Goal: Contribute content: Add original content to the website for others to see

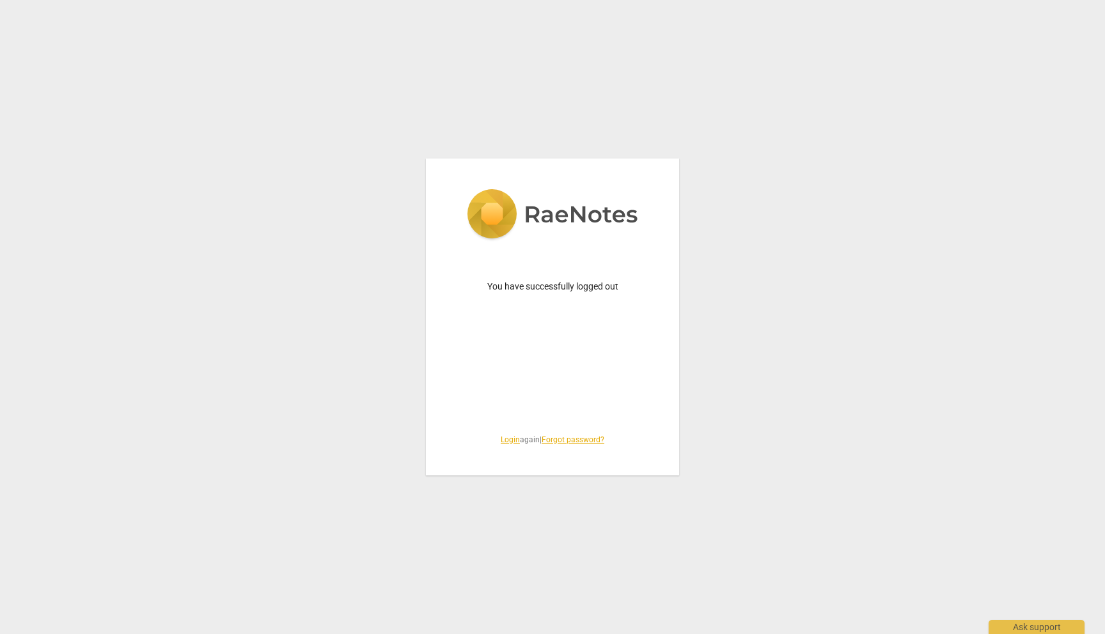
click at [506, 437] on link "Login" at bounding box center [510, 439] width 19 height 9
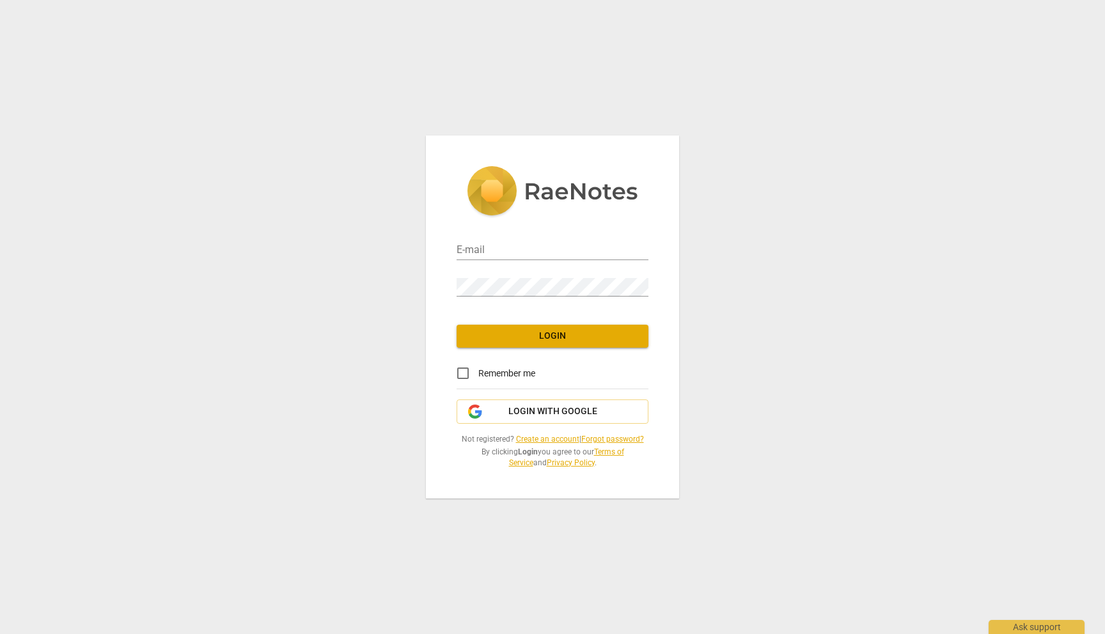
type input "[EMAIL_ADDRESS][DOMAIN_NAME]"
click at [465, 370] on input "Remember me" at bounding box center [462, 373] width 31 height 31
checkbox input "true"
click at [550, 336] on span "Login" at bounding box center [552, 336] width 171 height 13
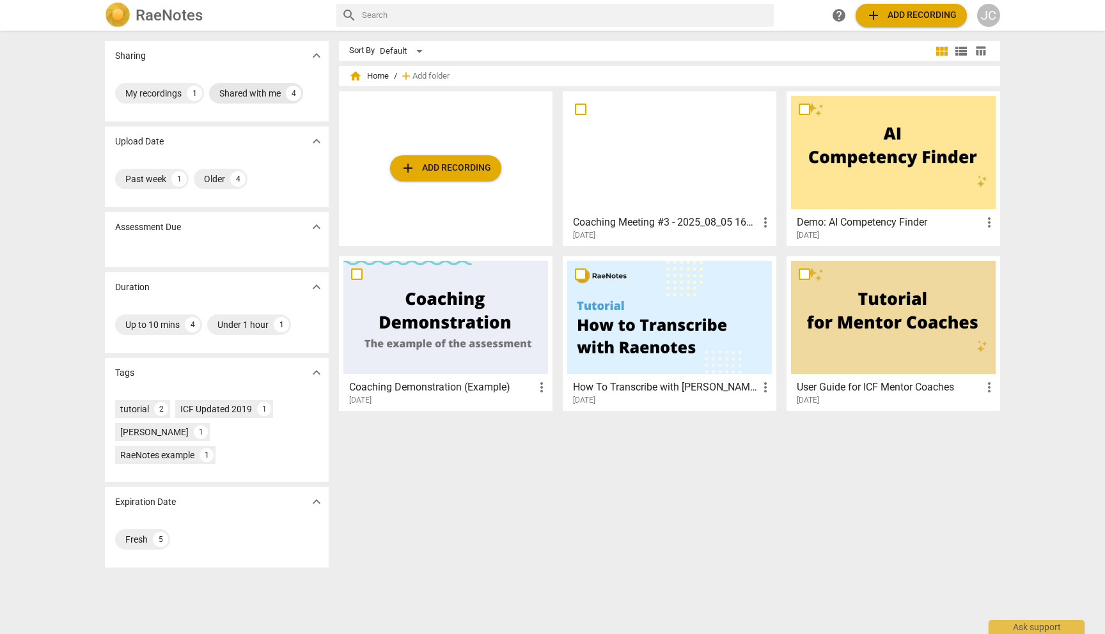
click at [260, 95] on div "Shared with me" at bounding box center [249, 93] width 61 height 13
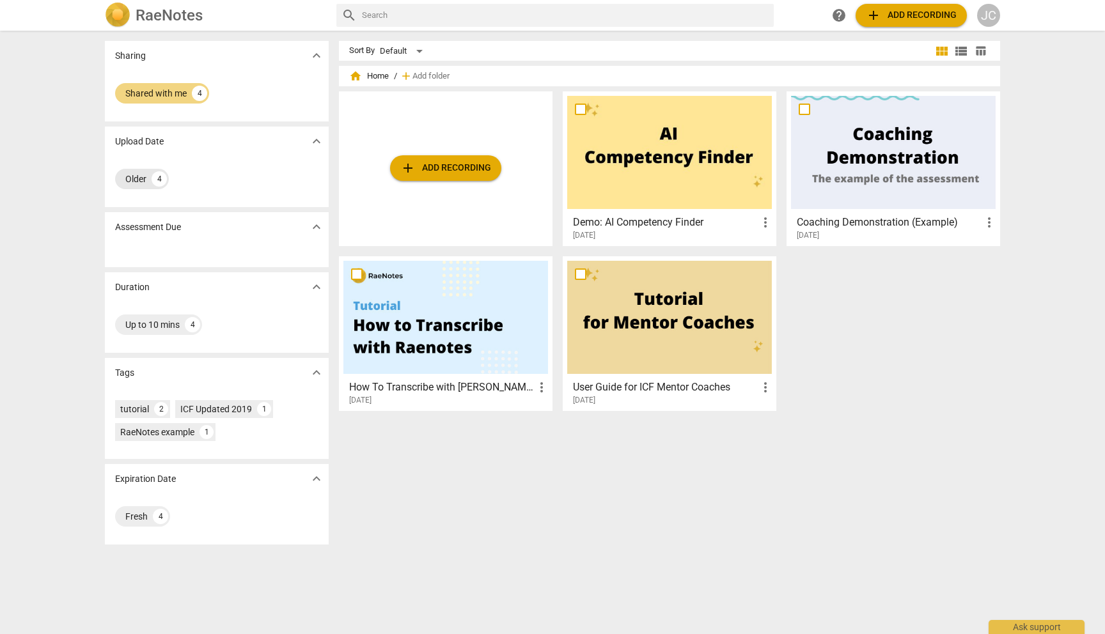
click at [139, 175] on div "Older" at bounding box center [135, 179] width 21 height 13
click at [137, 180] on div "Older" at bounding box center [135, 179] width 21 height 13
click at [148, 324] on div "Up to 10 mins" at bounding box center [152, 324] width 54 height 13
click at [446, 162] on span "add Add recording" at bounding box center [445, 167] width 91 height 15
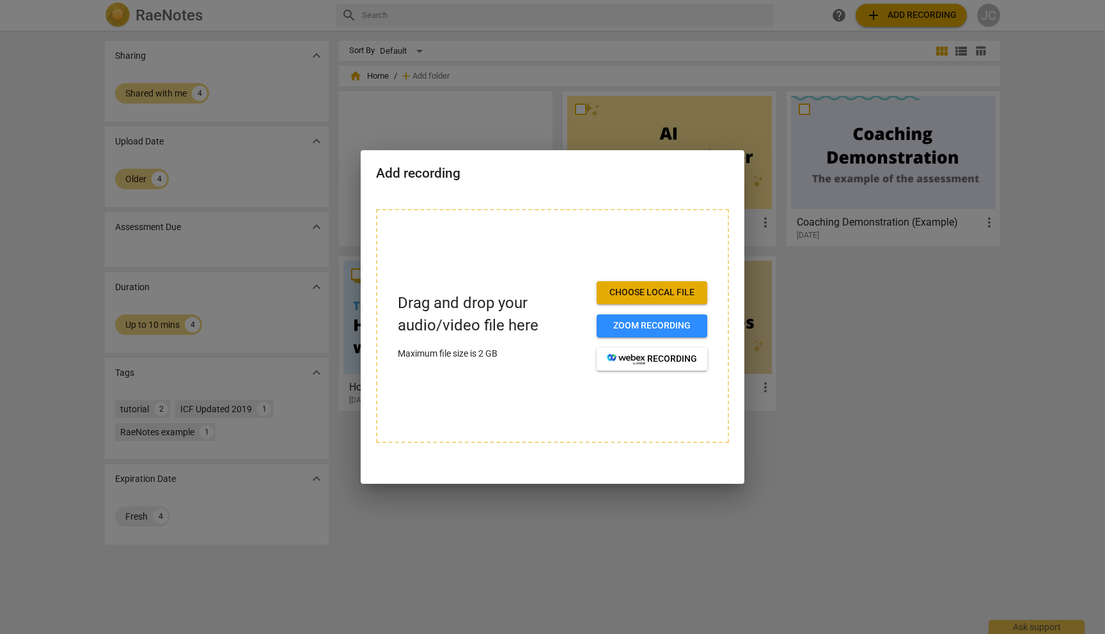
click at [648, 296] on span "Choose local file" at bounding box center [652, 292] width 90 height 13
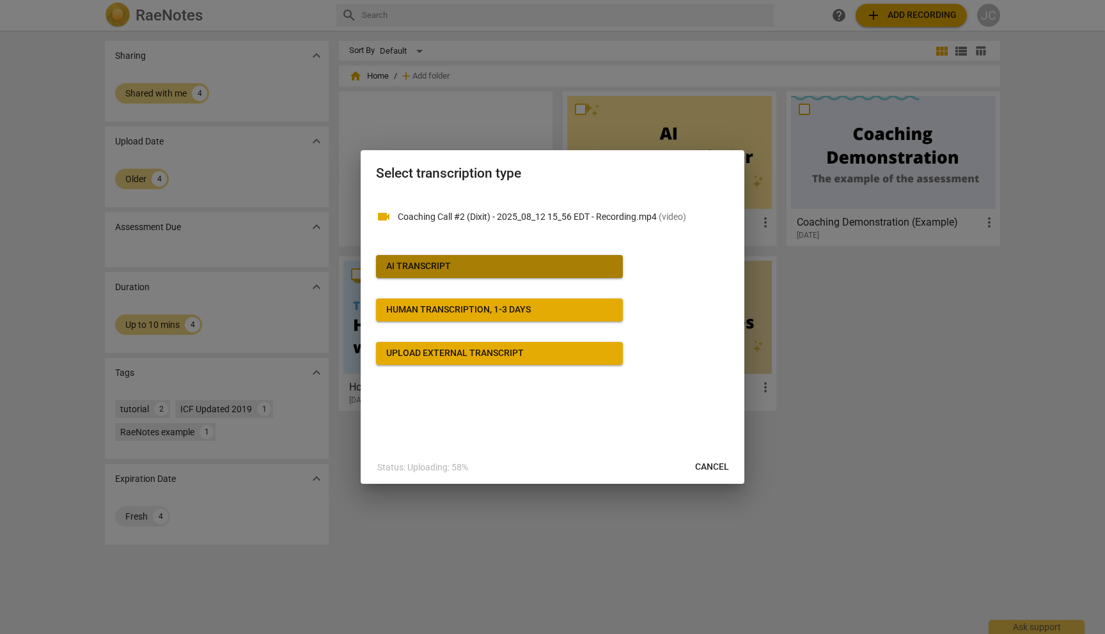
click at [484, 261] on span "AI Transcript" at bounding box center [499, 266] width 226 height 13
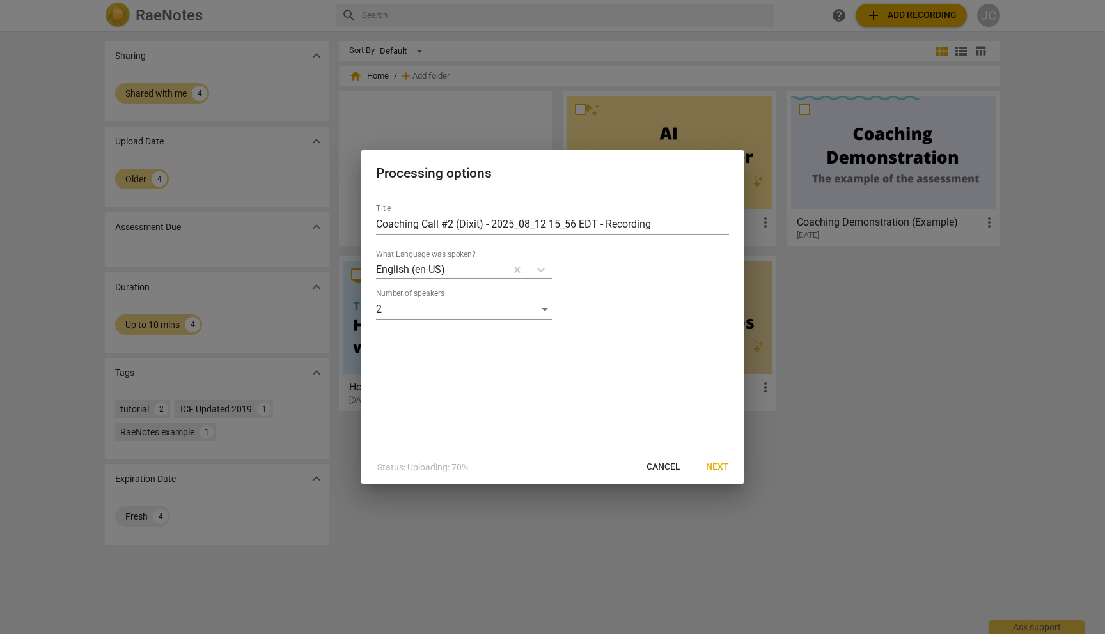
click at [718, 467] on span "Next" at bounding box center [717, 467] width 23 height 13
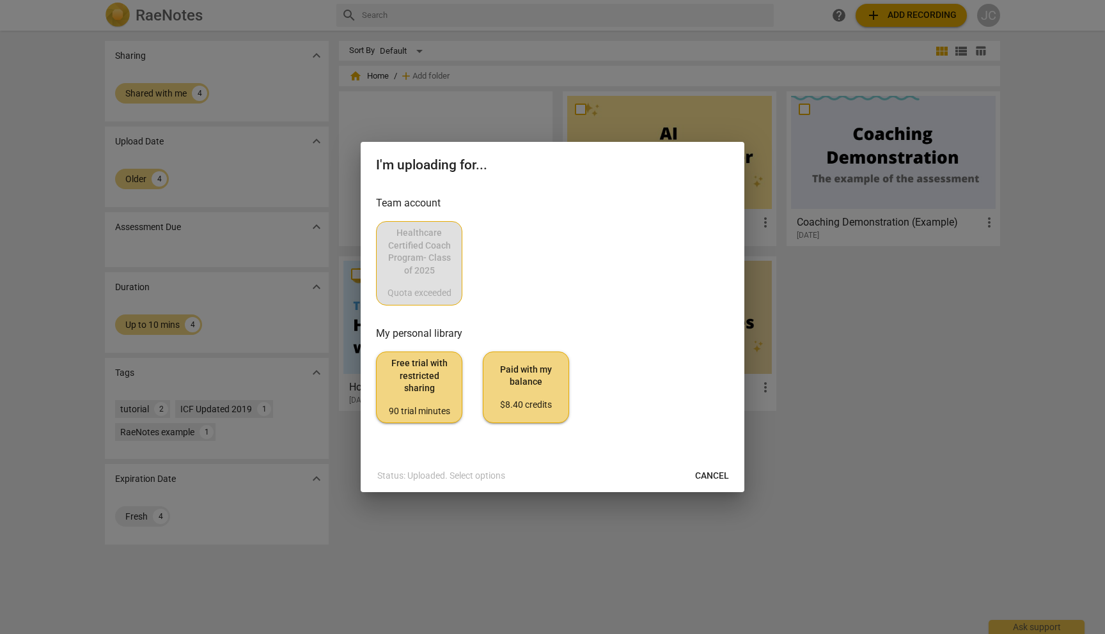
click at [715, 474] on span "Cancel" at bounding box center [712, 476] width 34 height 13
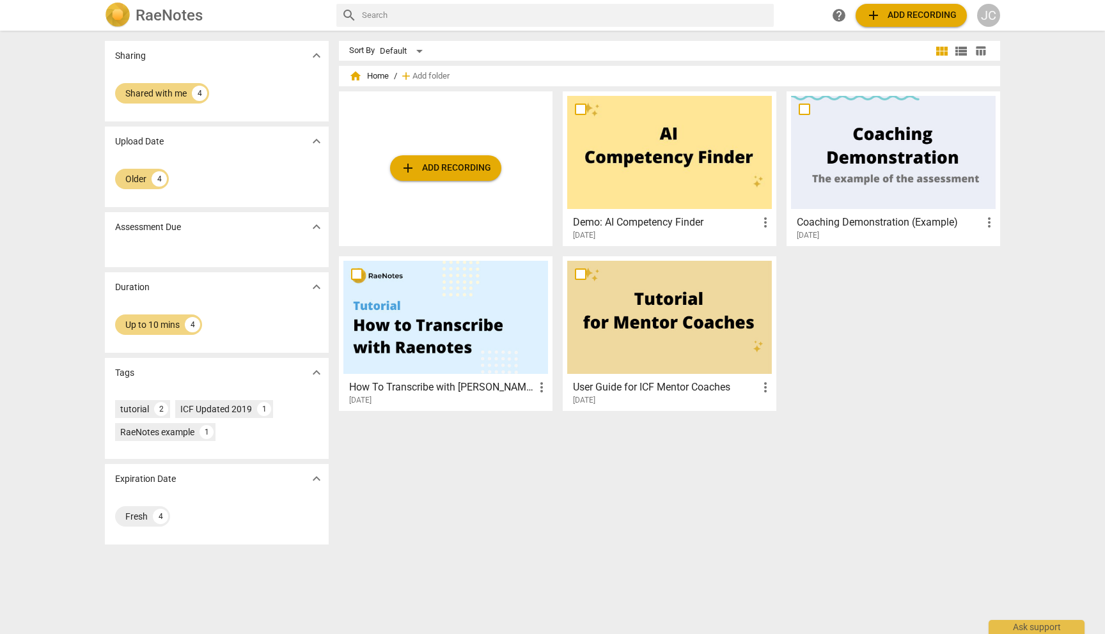
click at [990, 16] on div "JC" at bounding box center [988, 15] width 23 height 23
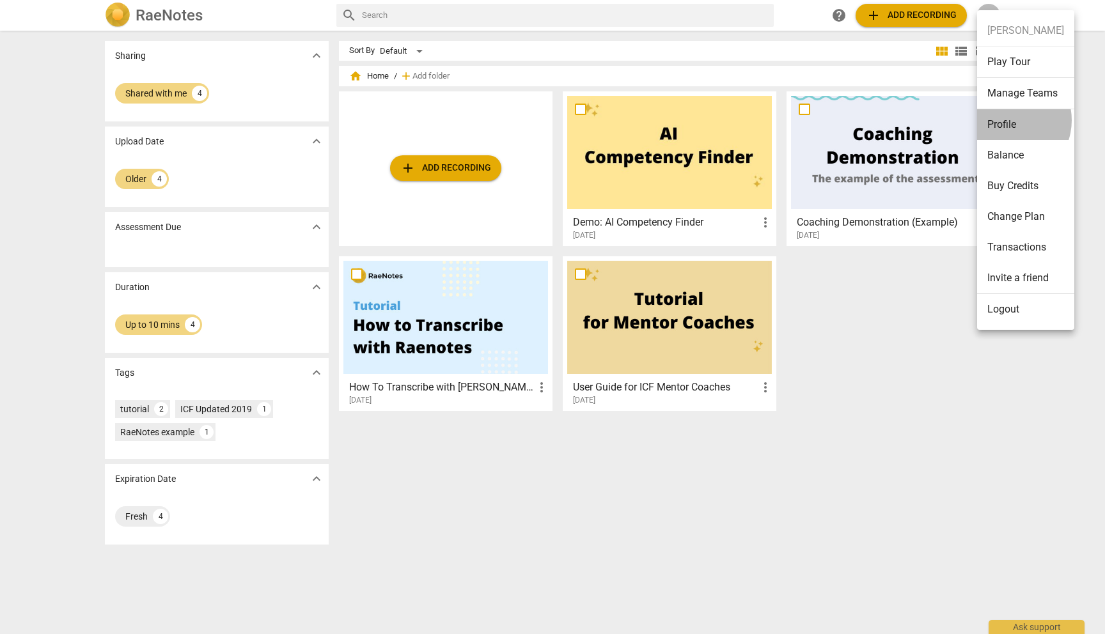
click at [1005, 120] on li "Profile" at bounding box center [1025, 124] width 97 height 31
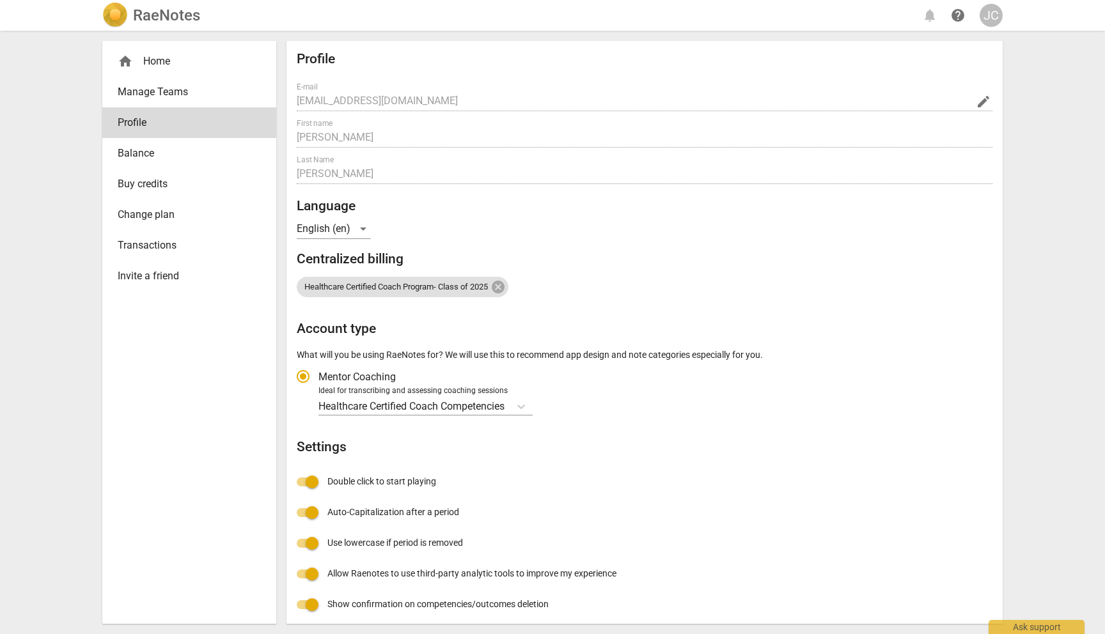
radio input "false"
click at [155, 94] on span "Manage Teams" at bounding box center [184, 91] width 133 height 15
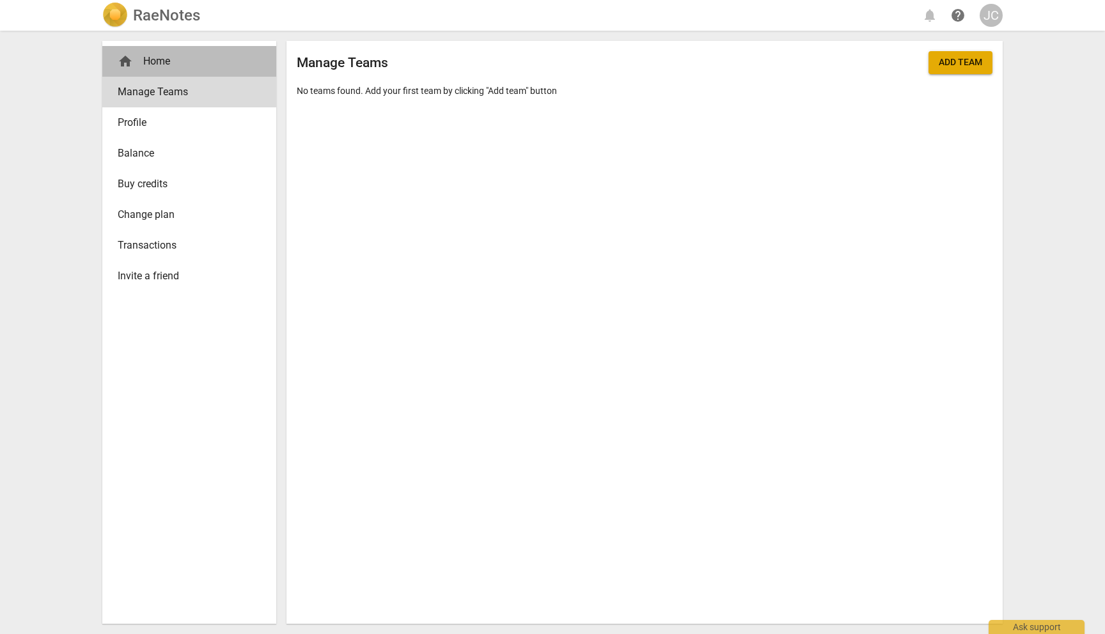
click at [145, 64] on div "home Home" at bounding box center [184, 61] width 133 height 15
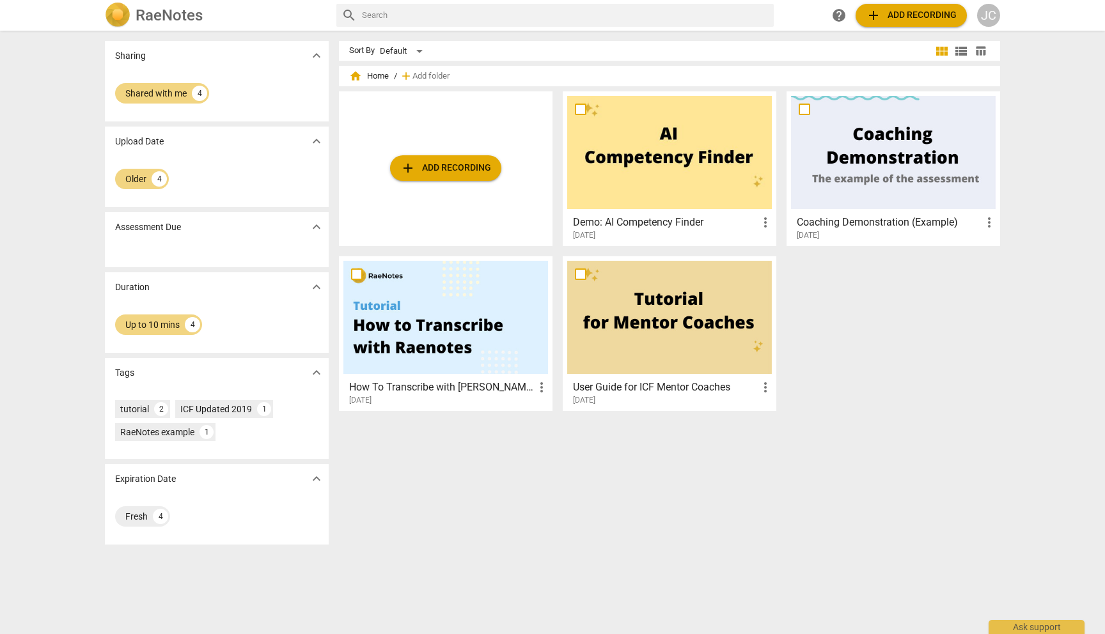
click at [441, 169] on span "add Add recording" at bounding box center [445, 167] width 91 height 15
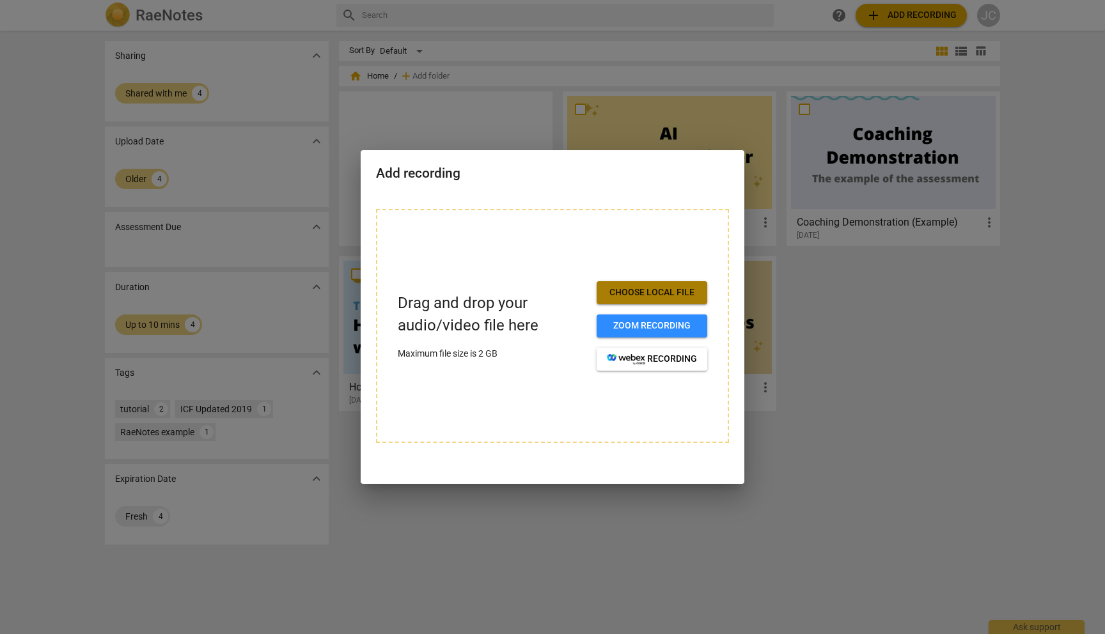
click at [660, 297] on span "Choose local file" at bounding box center [652, 292] width 90 height 13
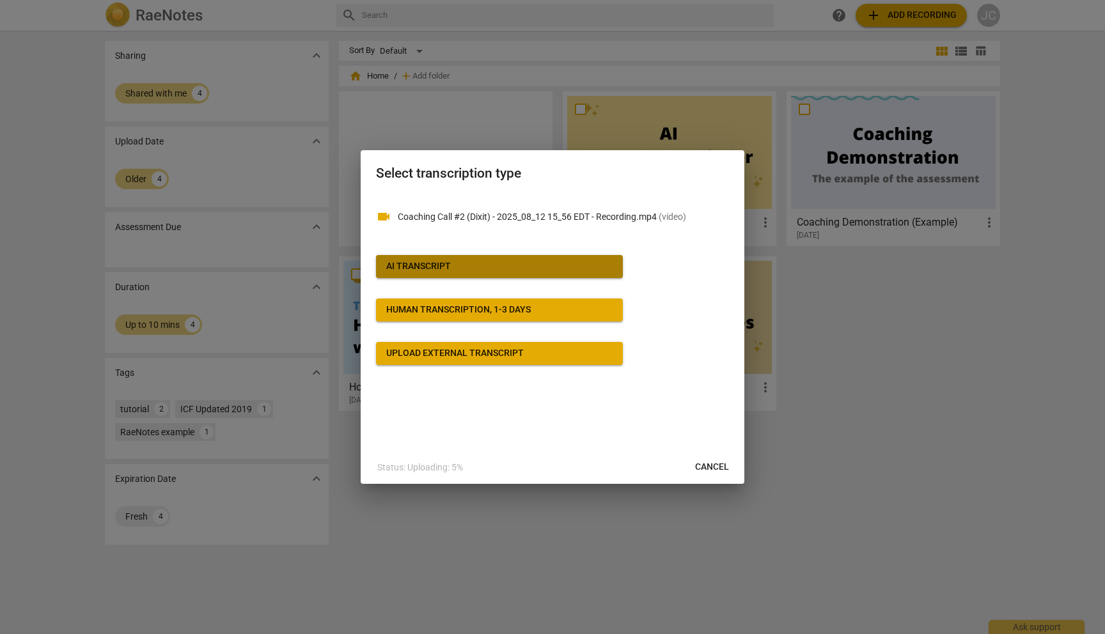
click at [442, 262] on div "AI Transcript" at bounding box center [418, 266] width 65 height 13
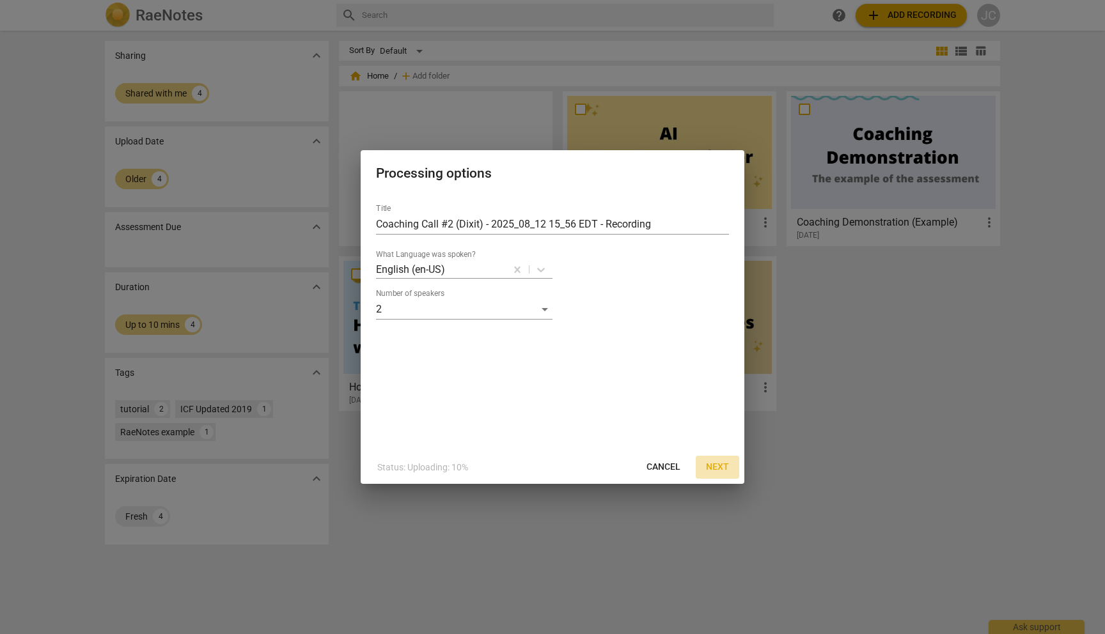
click at [717, 470] on span "Next" at bounding box center [717, 467] width 23 height 13
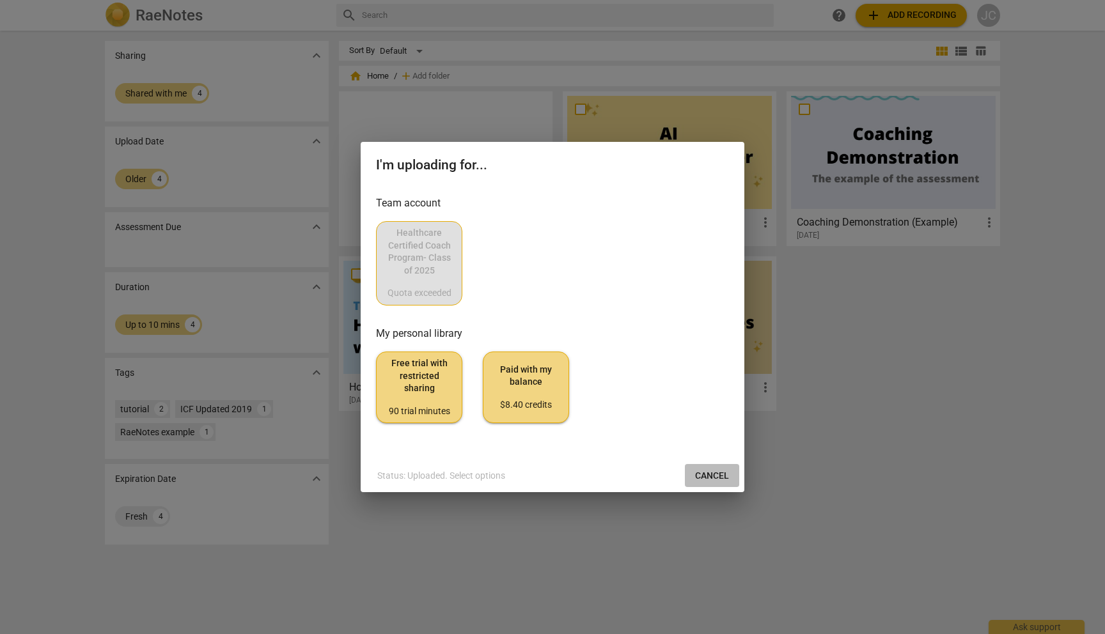
click at [717, 471] on span "Cancel" at bounding box center [712, 476] width 34 height 13
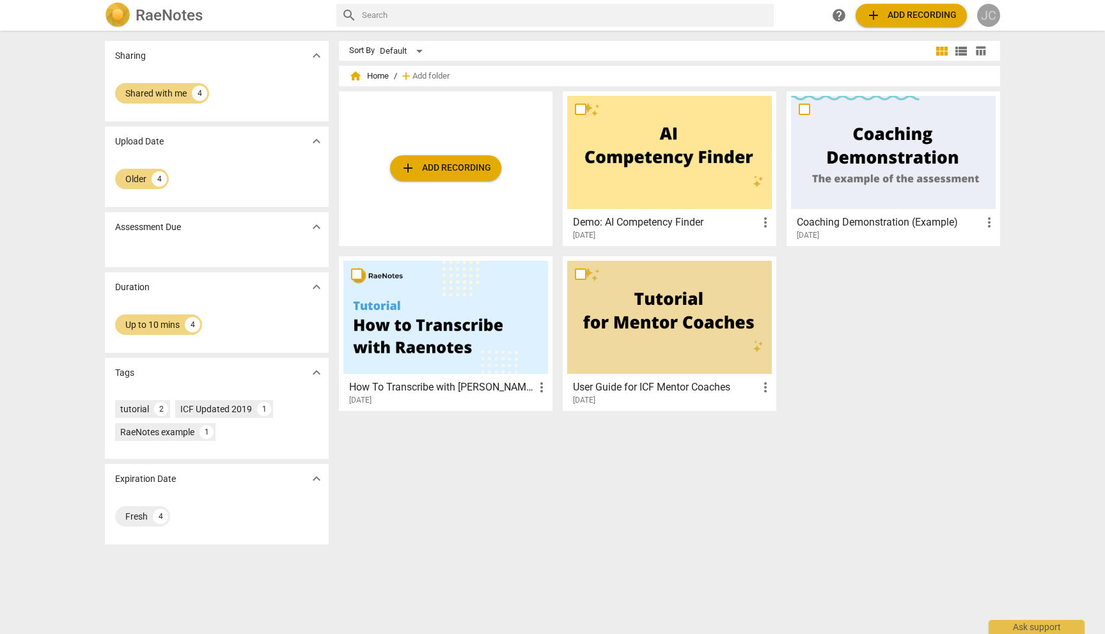
click at [988, 17] on div "JC" at bounding box center [988, 15] width 23 height 23
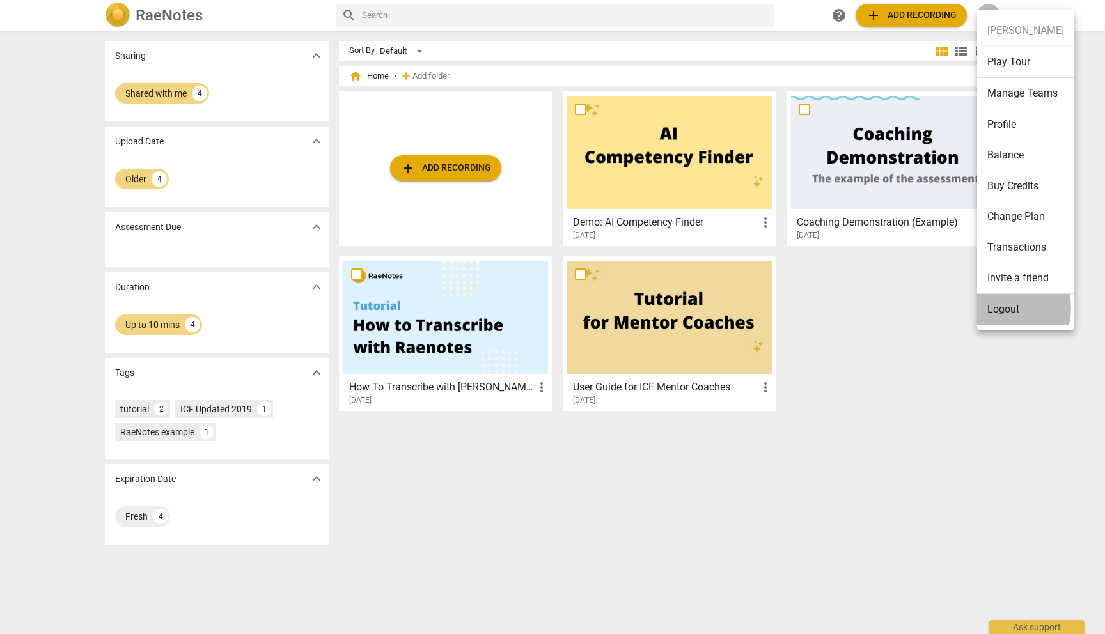
click at [1005, 308] on li "Logout" at bounding box center [1025, 309] width 97 height 31
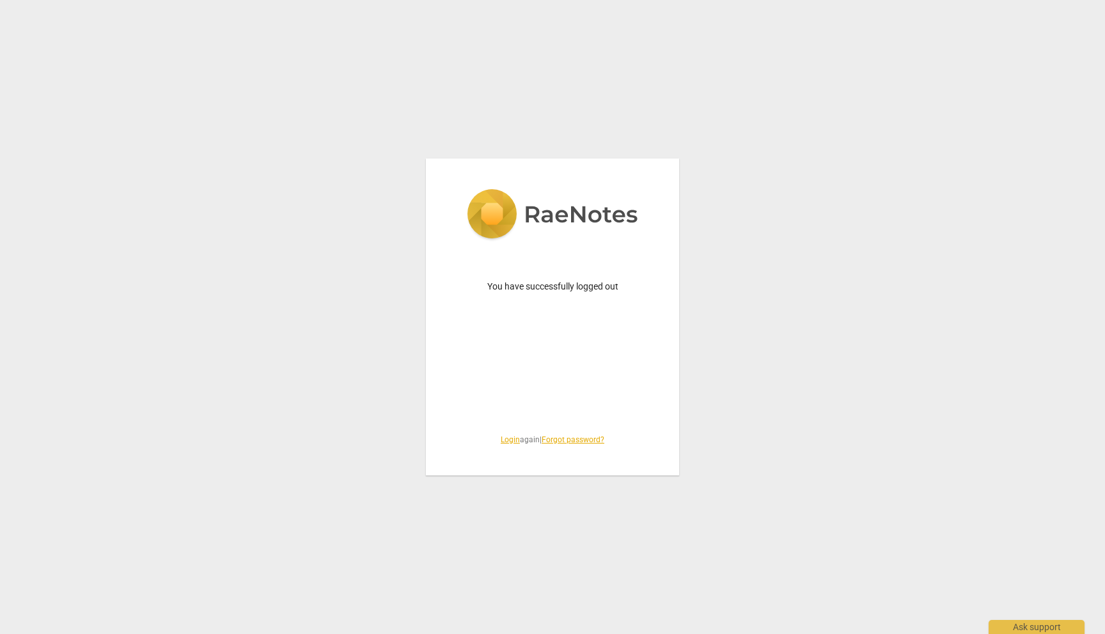
click at [503, 438] on link "Login" at bounding box center [510, 439] width 19 height 9
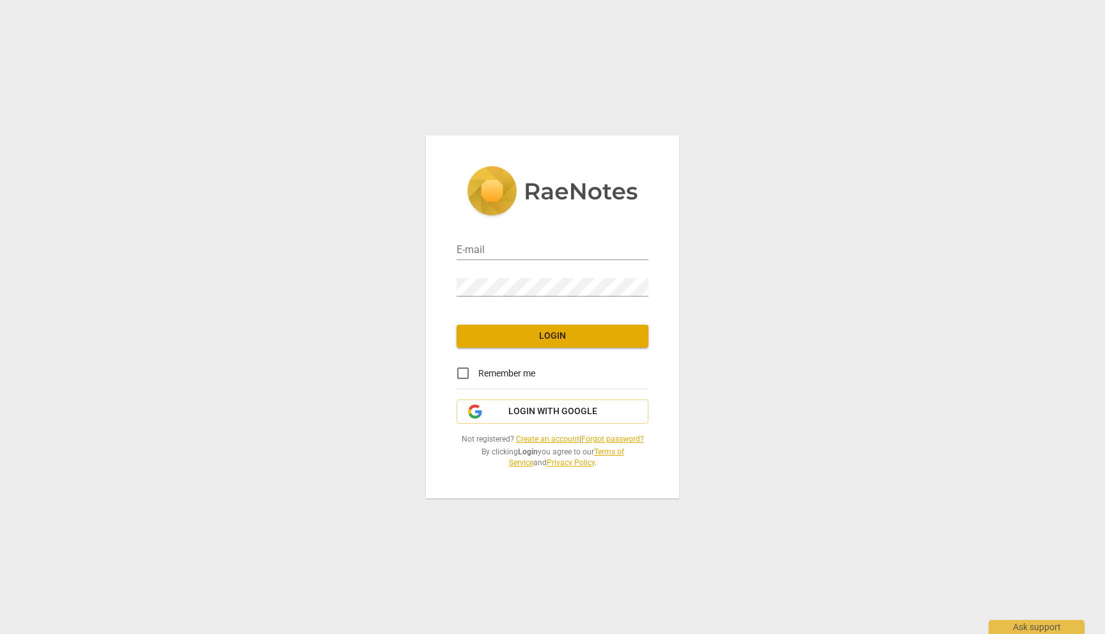
type input "[EMAIL_ADDRESS][DOMAIN_NAME]"
click at [559, 340] on span "Login" at bounding box center [552, 336] width 171 height 13
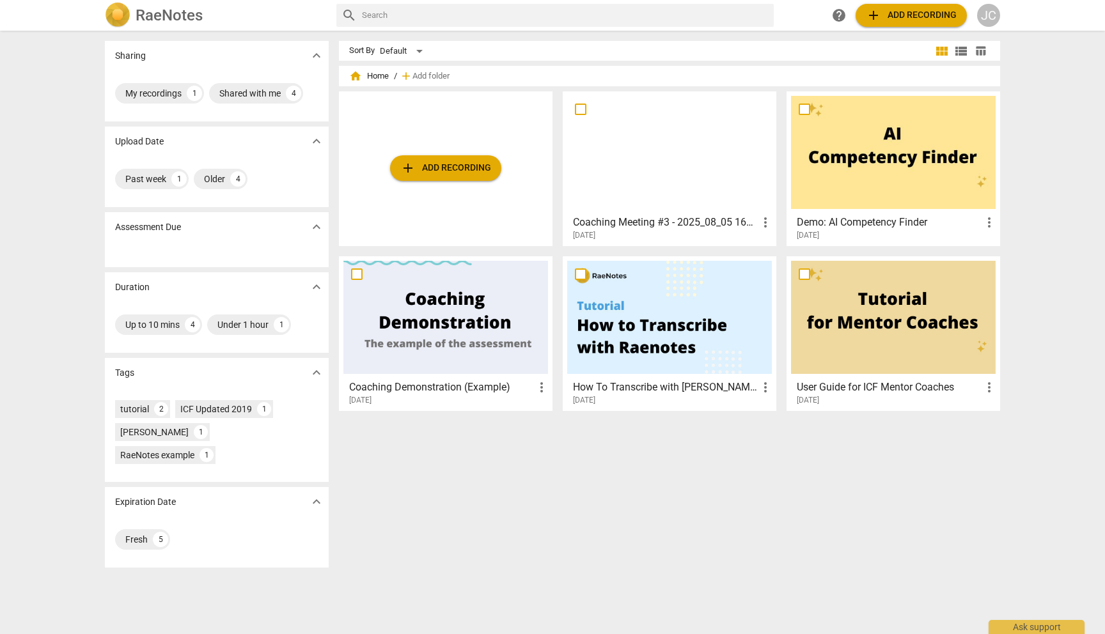
click at [440, 169] on span "add Add recording" at bounding box center [445, 167] width 91 height 15
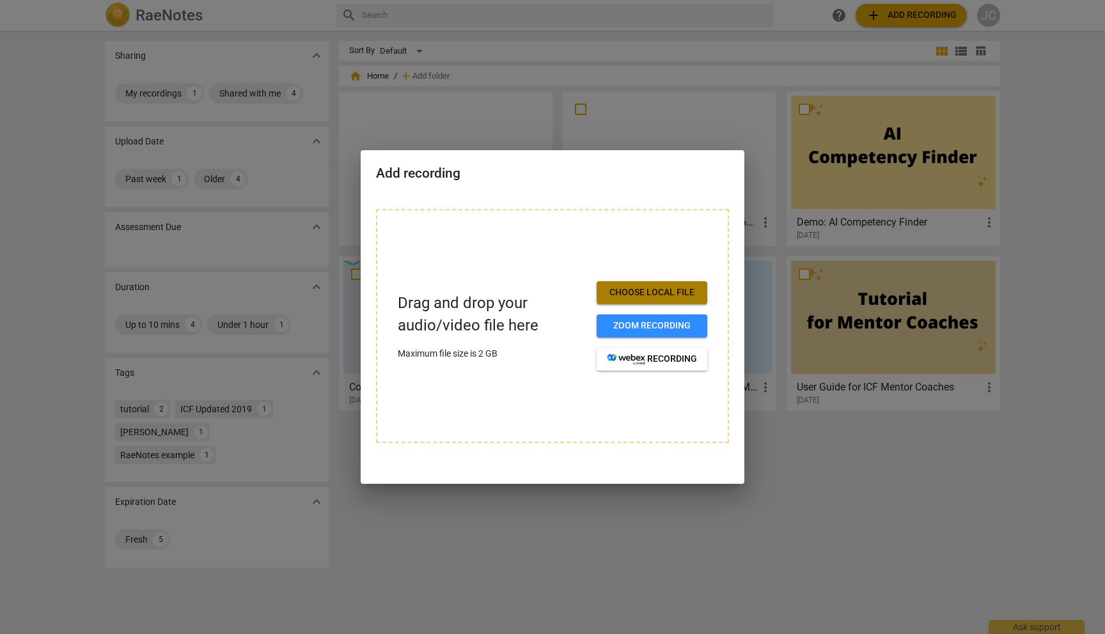
click at [670, 287] on span "Choose local file" at bounding box center [652, 292] width 90 height 13
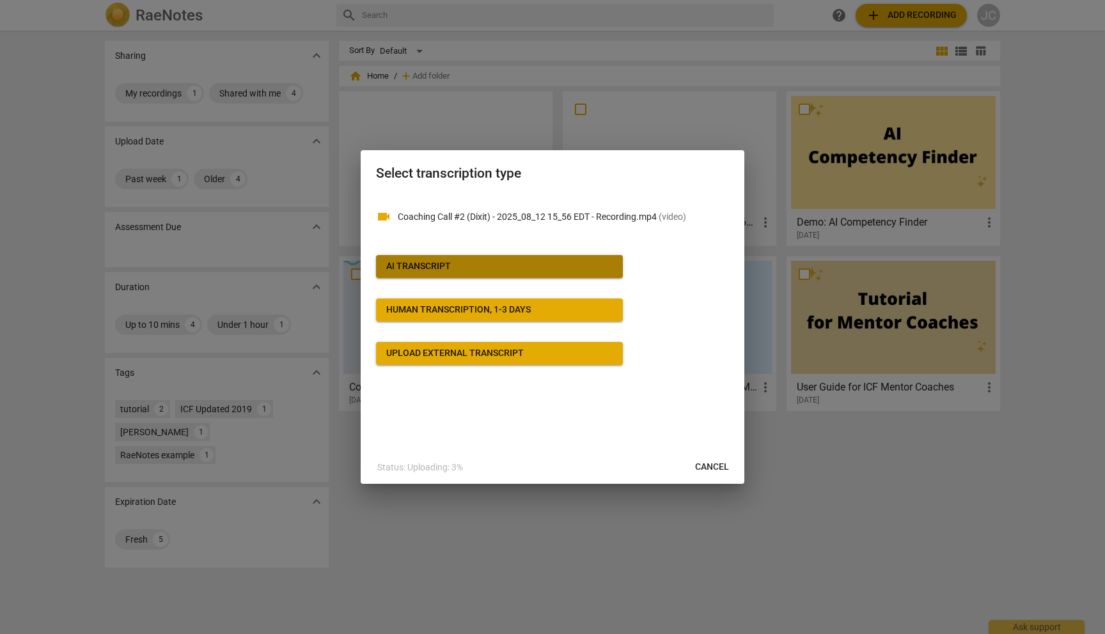
click at [465, 262] on span "AI Transcript" at bounding box center [499, 266] width 226 height 13
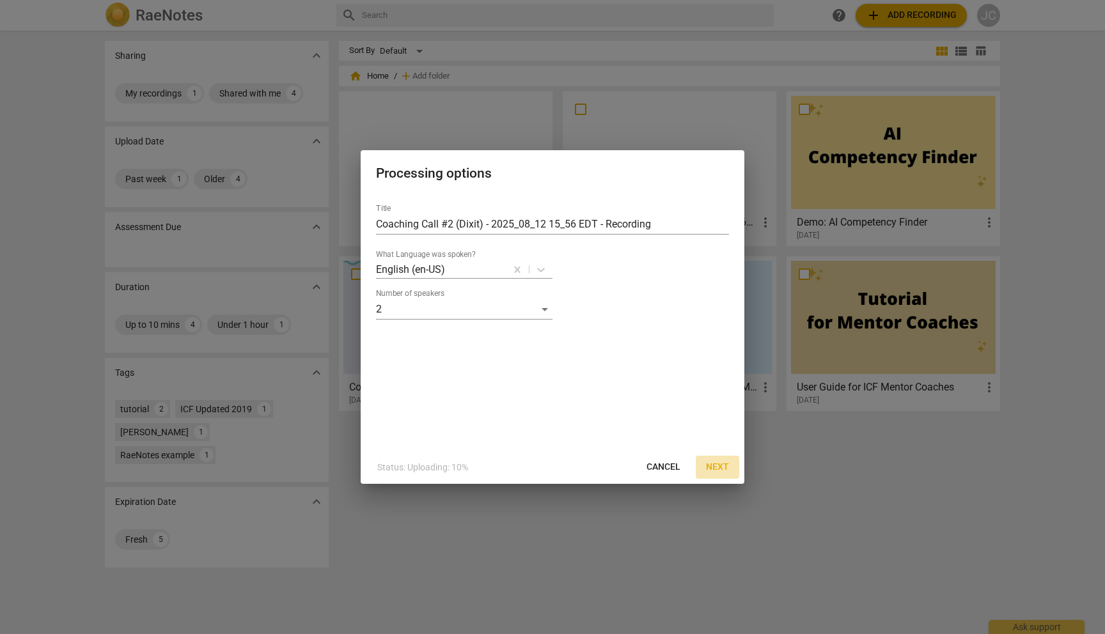
click at [722, 463] on span "Next" at bounding box center [717, 467] width 23 height 13
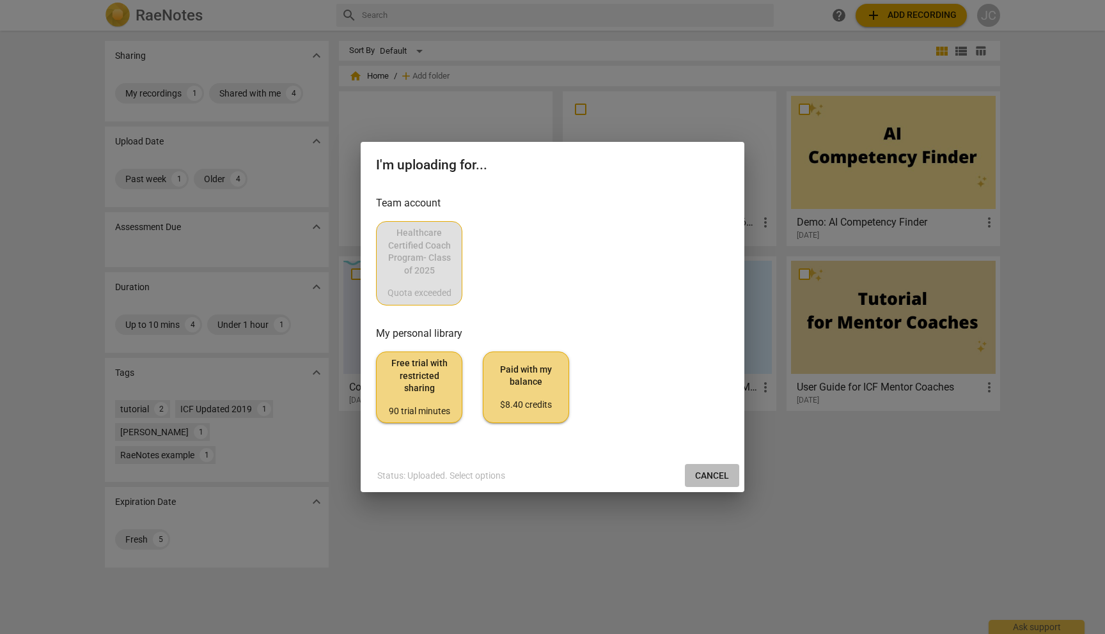
click at [711, 477] on span "Cancel" at bounding box center [712, 476] width 34 height 13
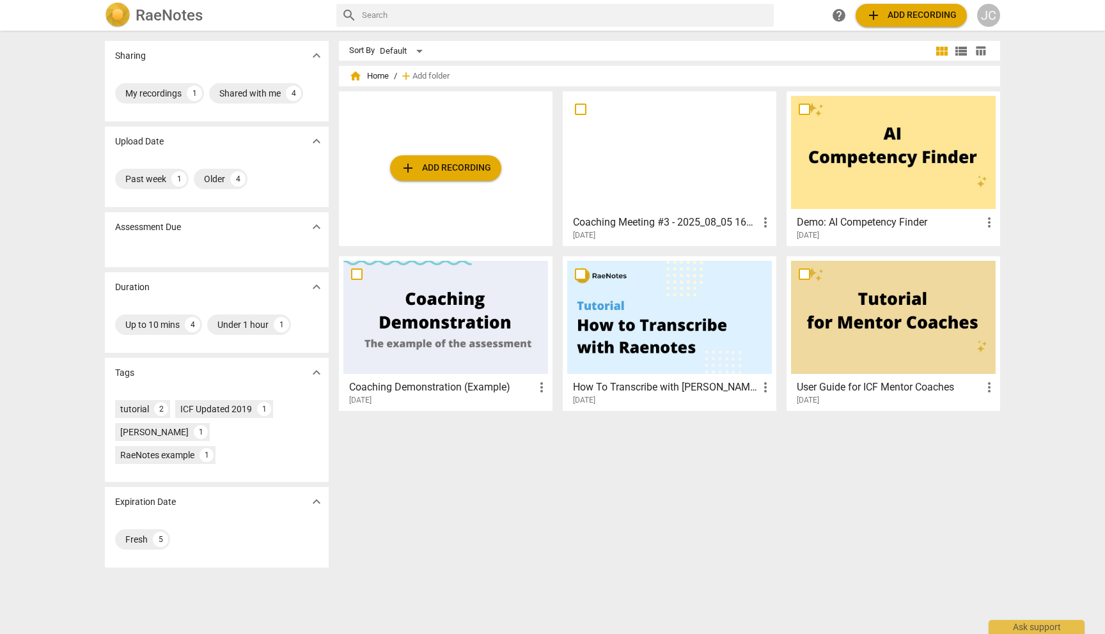
click at [991, 19] on div "JC" at bounding box center [988, 15] width 23 height 23
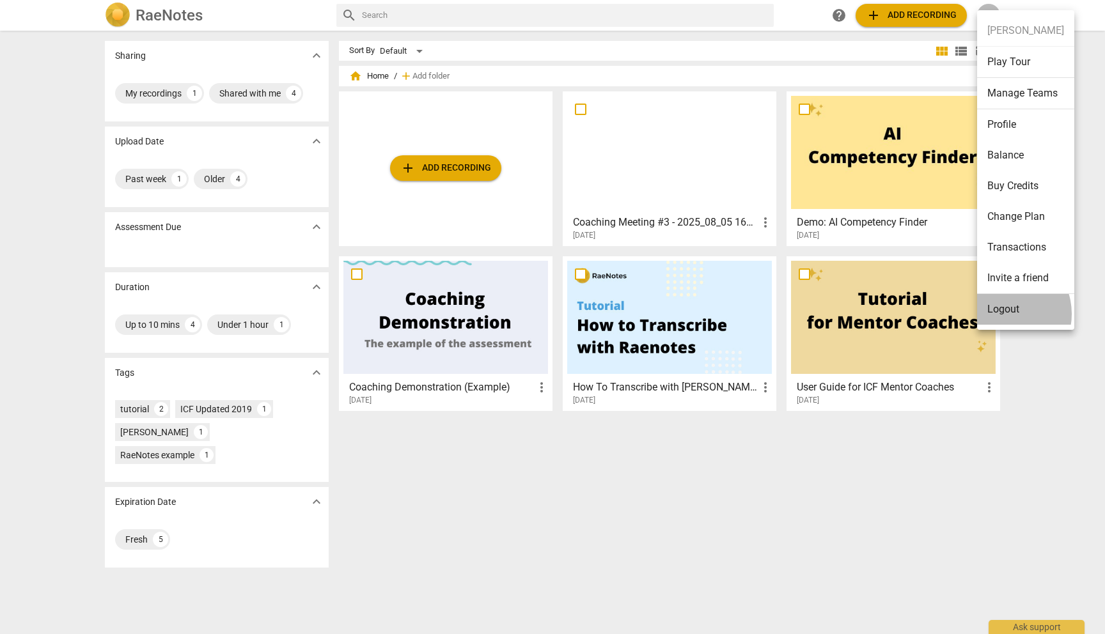
click at [1002, 314] on li "Logout" at bounding box center [1025, 309] width 97 height 31
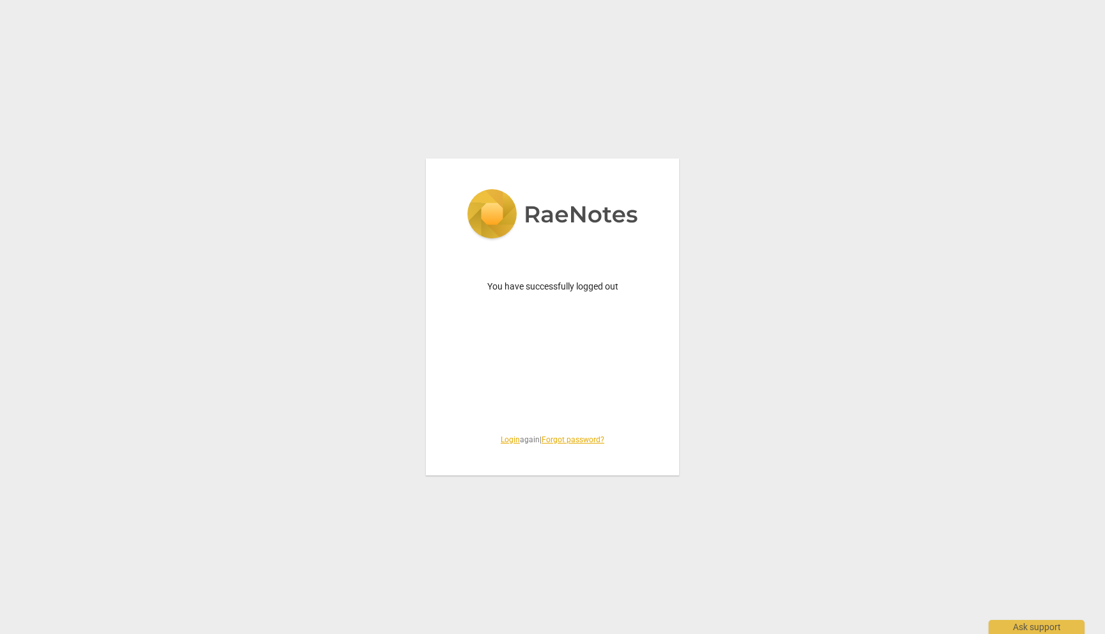
drag, startPoint x: 203, startPoint y: 14, endPoint x: 154, endPoint y: 0, distance: 51.2
click at [183, 13] on div "You have successfully logged out Login again | Forgot password?" at bounding box center [552, 317] width 1105 height 634
